Goal: Task Accomplishment & Management: Use online tool/utility

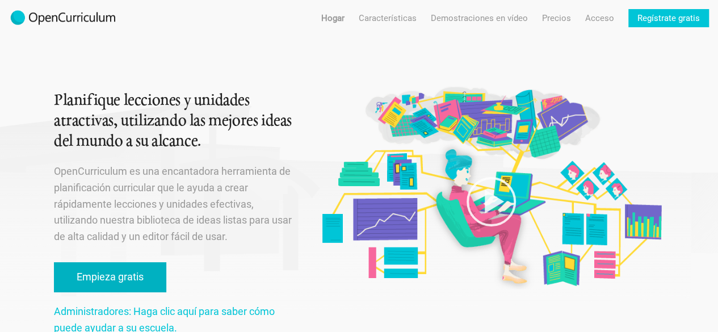
click at [144, 271] on link "Empieza gratis" at bounding box center [110, 277] width 112 height 30
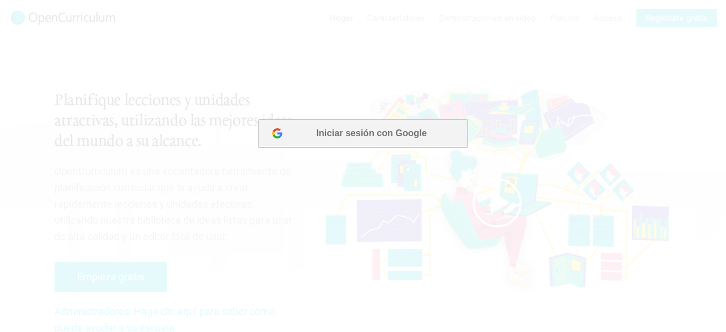
click at [356, 130] on font "Iniciar sesión con Google" at bounding box center [372, 133] width 111 height 10
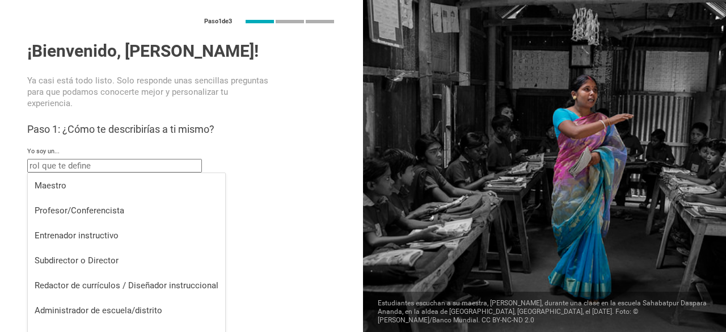
click at [162, 163] on input "text" at bounding box center [114, 166] width 175 height 14
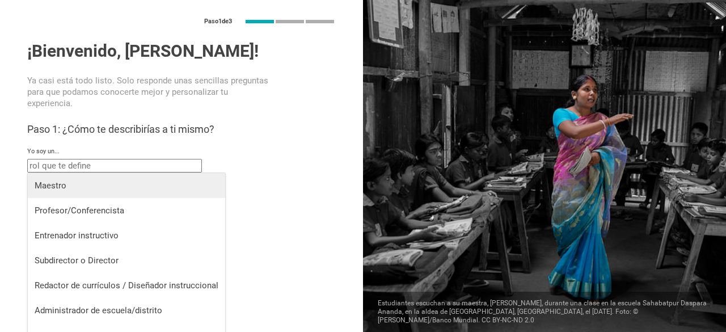
click at [133, 192] on li "Maestro" at bounding box center [126, 185] width 197 height 25
type input "Teacher"
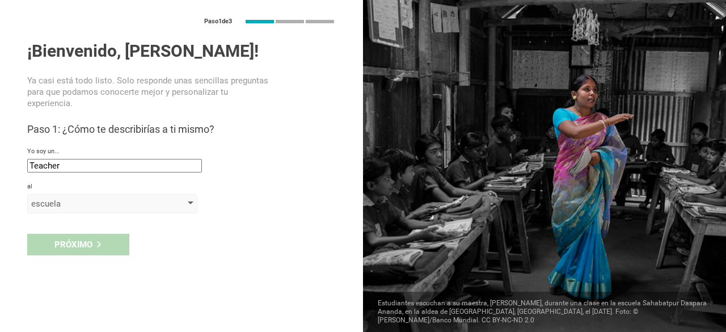
click at [135, 198] on div "escuela" at bounding box center [96, 203] width 130 height 11
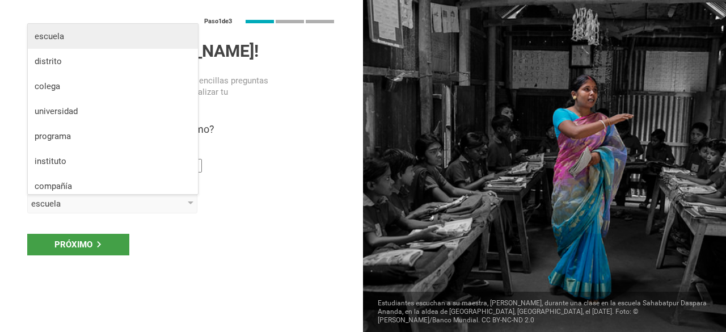
click at [120, 33] on div "escuela" at bounding box center [113, 36] width 157 height 11
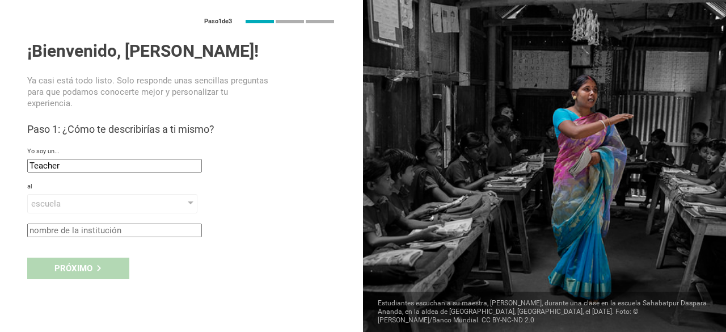
click at [101, 229] on input "text" at bounding box center [114, 231] width 175 height 14
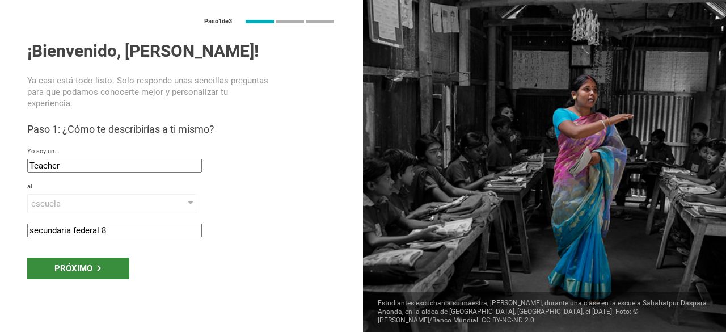
type input "secundaria federal 8"
click at [111, 272] on div "Próximo" at bounding box center [78, 269] width 102 height 22
type input "[GEOGRAPHIC_DATA], [GEOGRAPHIC_DATA]"
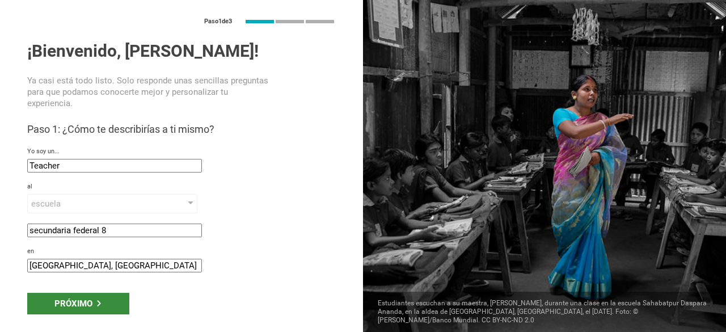
click at [107, 296] on div "Próximo" at bounding box center [78, 304] width 102 height 22
click at [104, 299] on div "Próximo" at bounding box center [78, 304] width 102 height 22
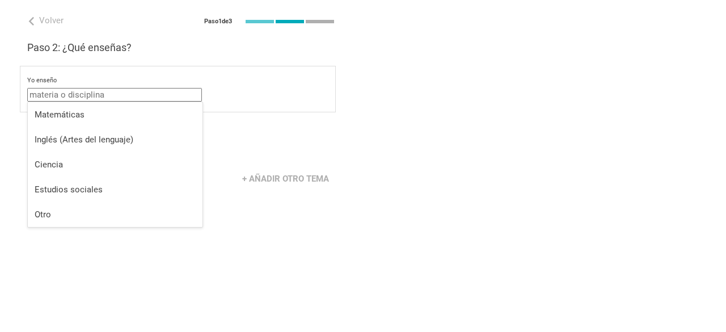
click at [148, 97] on input "text" at bounding box center [114, 95] width 175 height 14
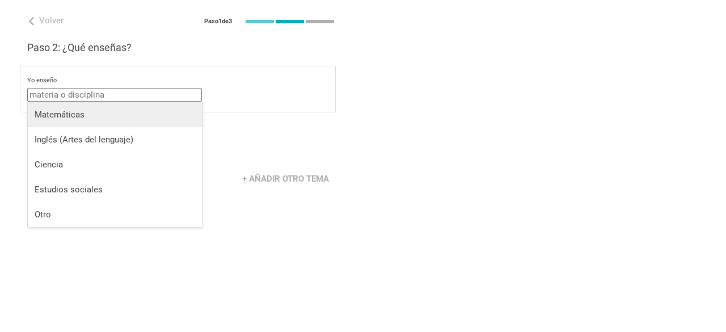
click at [144, 119] on div "Matemáticas" at bounding box center [115, 114] width 161 height 11
type input "Mathematics"
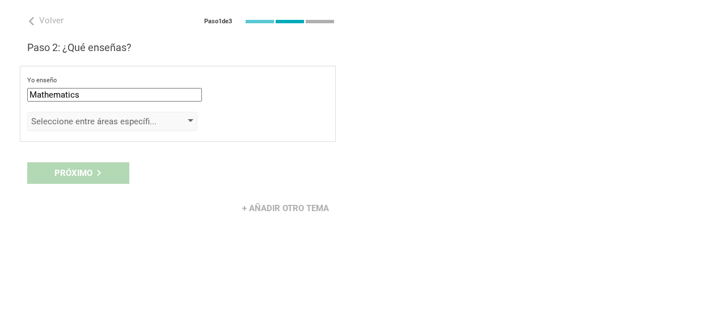
click at [154, 123] on font "Seleccione entre áreas específicas" at bounding box center [97, 121] width 132 height 10
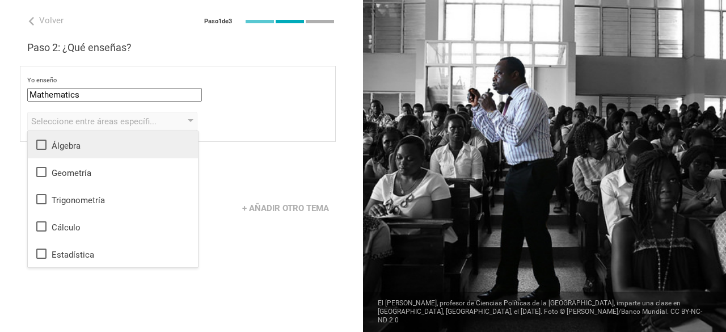
click at [31, 151] on li "Álgebra" at bounding box center [113, 144] width 170 height 27
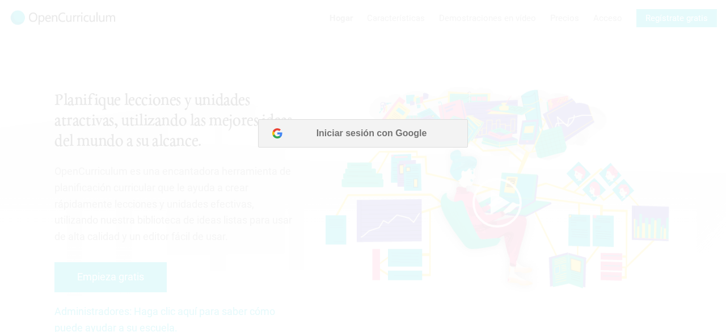
click at [331, 144] on div at bounding box center [363, 166] width 726 height 332
click at [343, 131] on div at bounding box center [363, 166] width 726 height 332
click at [397, 162] on div at bounding box center [363, 166] width 726 height 332
click at [386, 131] on div at bounding box center [363, 166] width 726 height 332
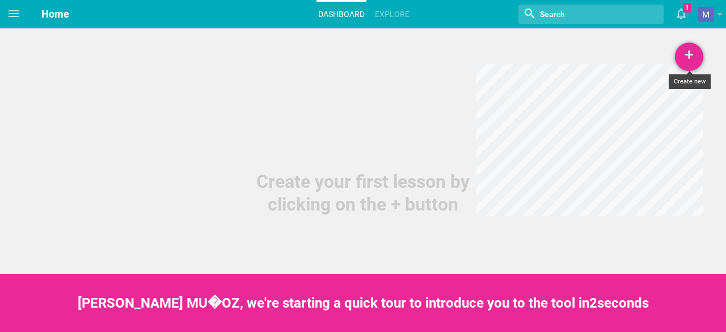
click at [698, 56] on div "+" at bounding box center [689, 57] width 28 height 28
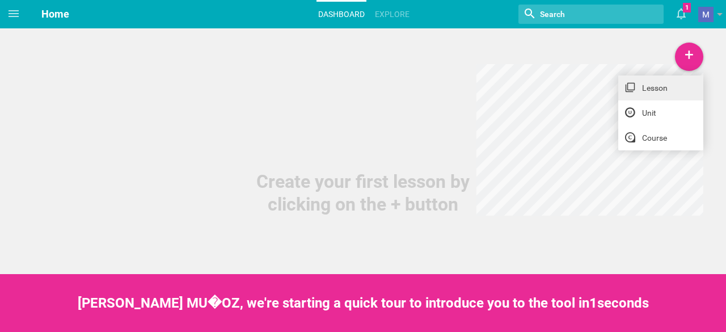
click at [657, 92] on link "Lesson" at bounding box center [660, 87] width 85 height 25
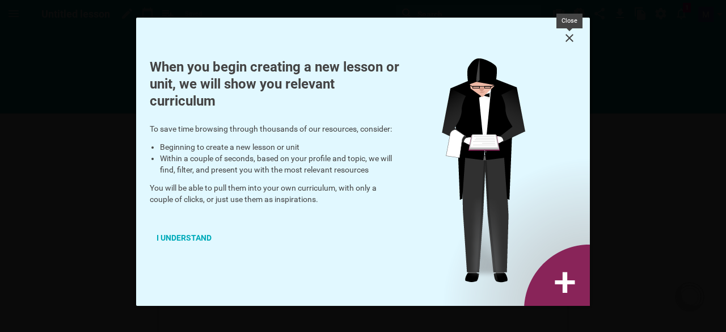
click at [568, 37] on icon at bounding box center [570, 38] width 8 height 8
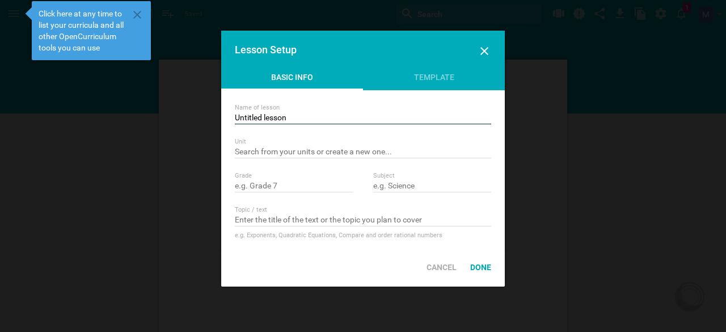
click at [389, 113] on input "Untitled lesson" at bounding box center [363, 118] width 256 height 11
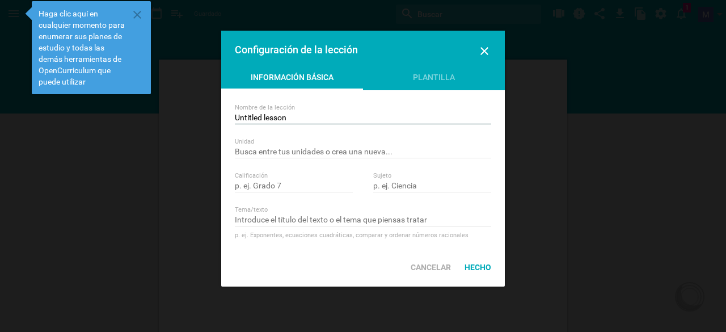
click at [373, 119] on input "Untitled lesson" at bounding box center [363, 118] width 256 height 11
click at [426, 83] on div "Plantilla" at bounding box center [434, 79] width 142 height 17
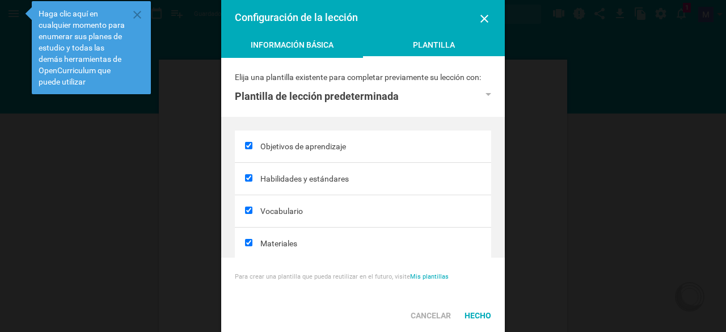
click at [295, 43] on font "Información básica" at bounding box center [292, 44] width 83 height 9
click at [310, 43] on font "Información básica" at bounding box center [292, 44] width 83 height 9
drag, startPoint x: 310, startPoint y: 43, endPoint x: 402, endPoint y: 47, distance: 91.4
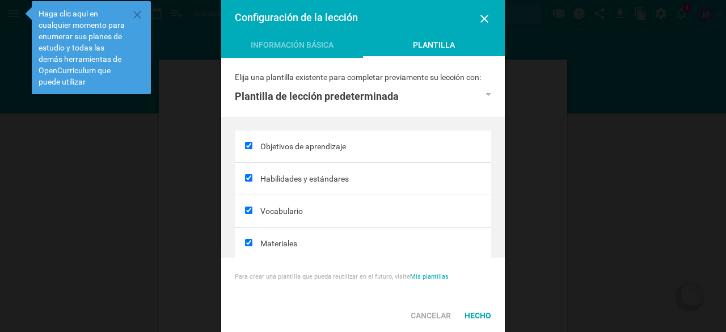
click at [402, 47] on div "Información básica Plantilla" at bounding box center [363, 48] width 284 height 19
click at [402, 47] on div "Plantilla" at bounding box center [434, 48] width 142 height 19
click at [138, 11] on icon at bounding box center [137, 15] width 14 height 14
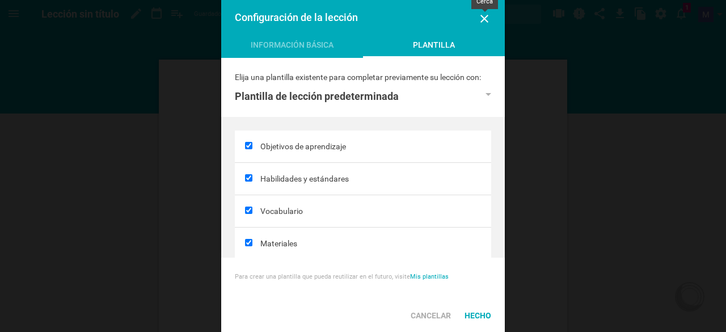
click at [486, 22] on icon at bounding box center [485, 19] width 14 height 14
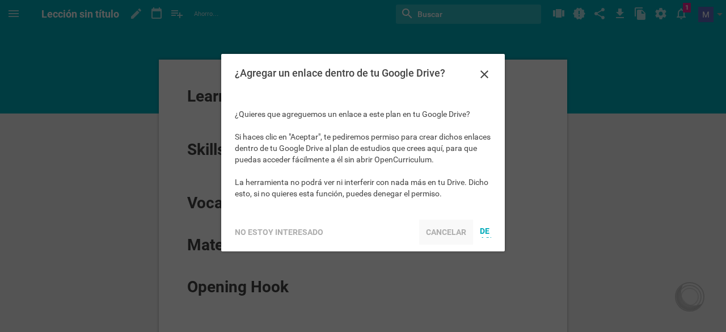
click at [452, 226] on div "Cancelar" at bounding box center [446, 232] width 54 height 25
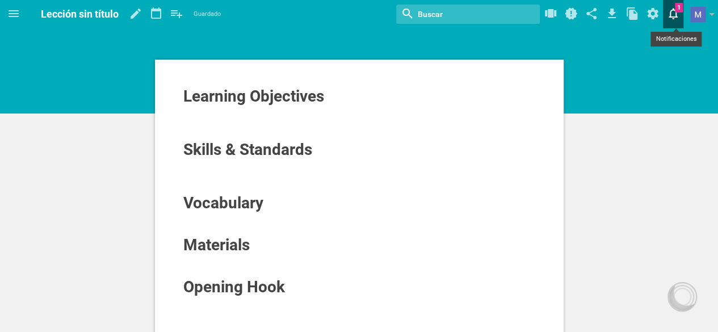
click at [673, 19] on icon at bounding box center [672, 14] width 9 height 11
